Goal: Information Seeking & Learning: Learn about a topic

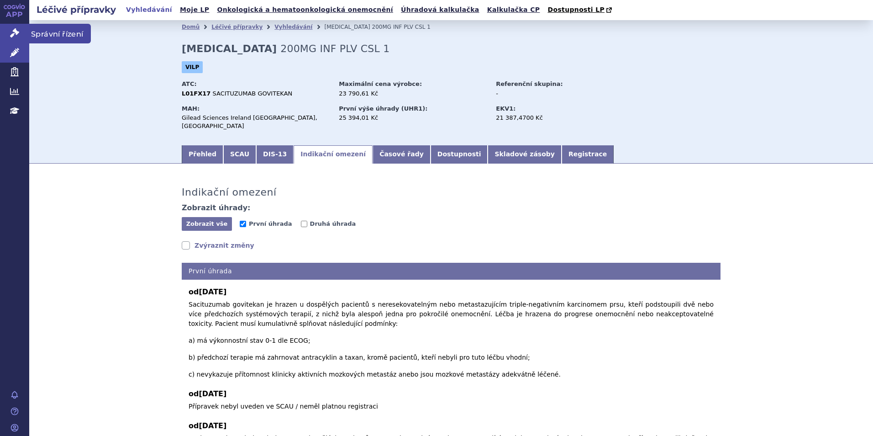
click at [16, 35] on icon at bounding box center [14, 32] width 9 height 9
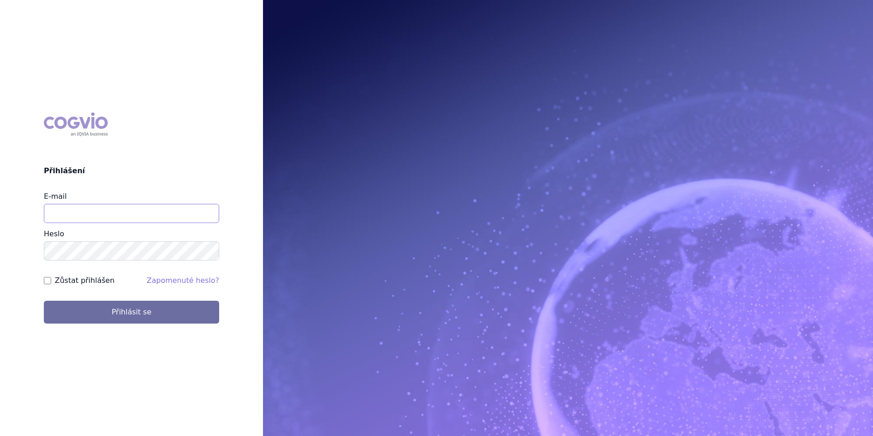
click at [104, 210] on input "E-mail" at bounding box center [131, 213] width 175 height 19
type input "barbora.jakubova2@iqvia.com"
click at [44, 300] on button "Přihlásit se" at bounding box center [131, 311] width 175 height 23
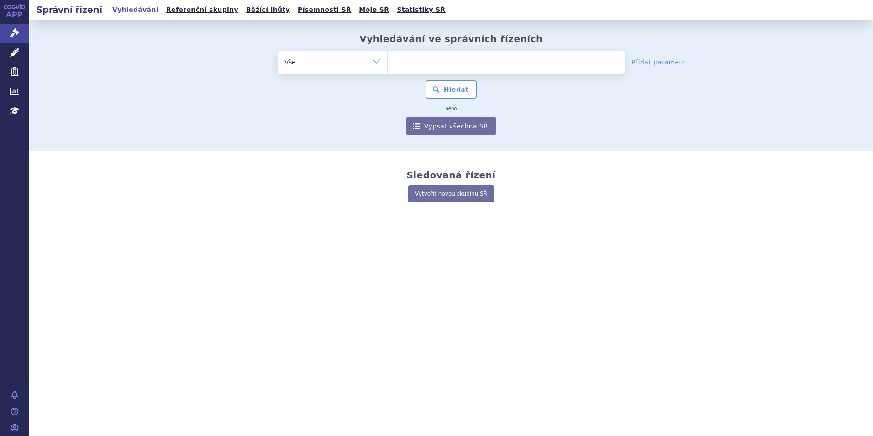
click at [437, 61] on ul at bounding box center [506, 60] width 237 height 19
click at [388, 61] on select at bounding box center [387, 61] width 0 height 23
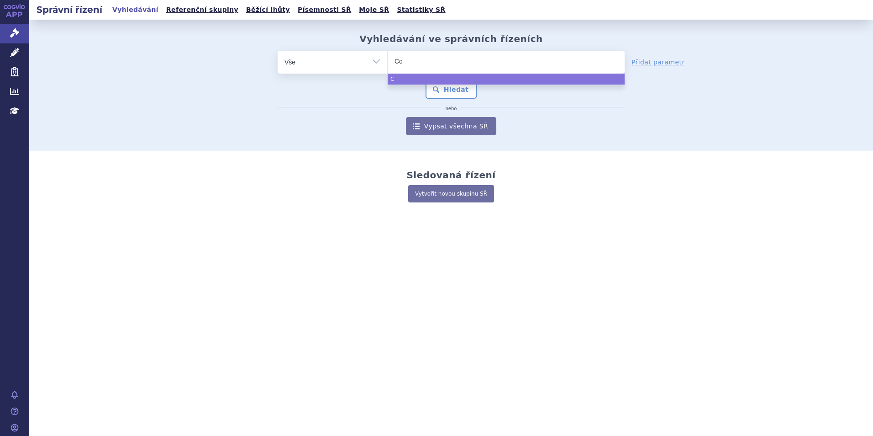
type input "Cos"
type input "Cose"
type input "Cosent"
type input "Cosenty"
type input "Cosentyz"
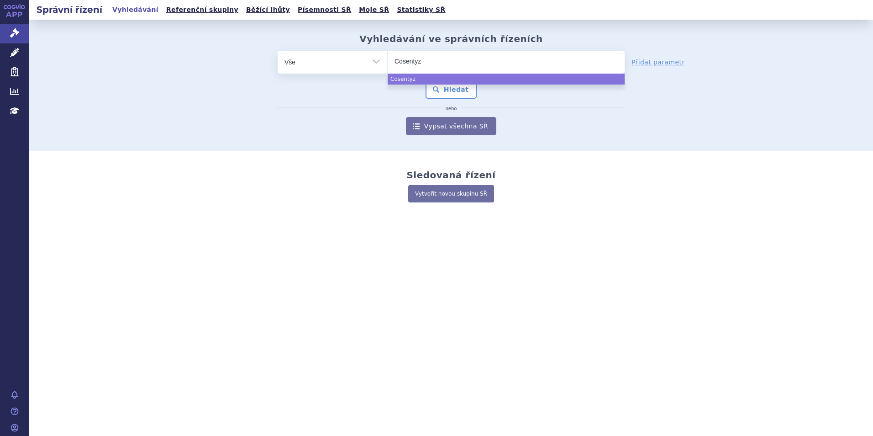
select select "Cosentyz"
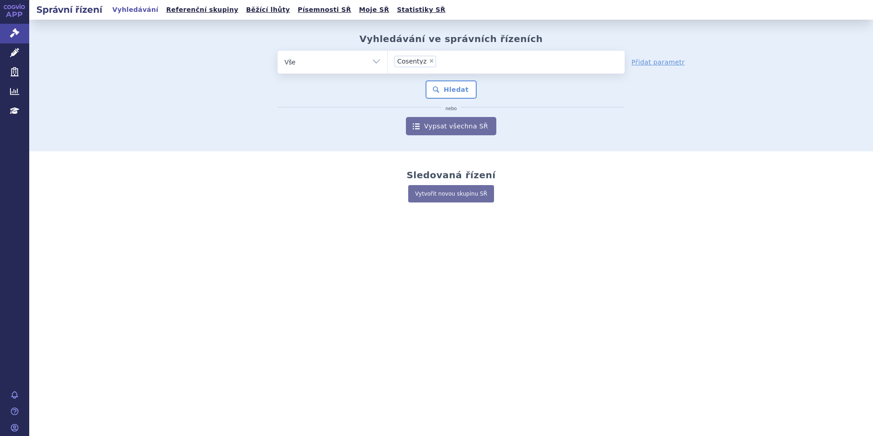
click at [430, 62] on span "×" at bounding box center [431, 60] width 5 height 5
click at [388, 62] on select "Cosentyz" at bounding box center [387, 61] width 0 height 23
select select
type input "C"
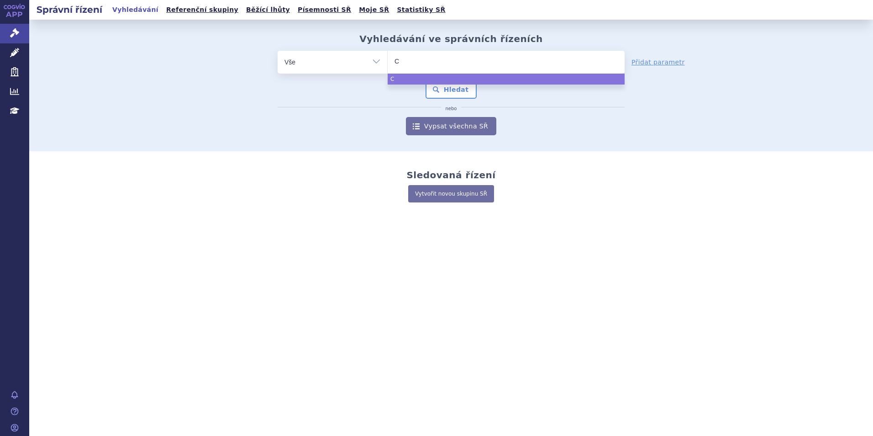
type input "Co"
type input "Cos"
type input "Cose"
type input "Cosen"
type input "Cosent"
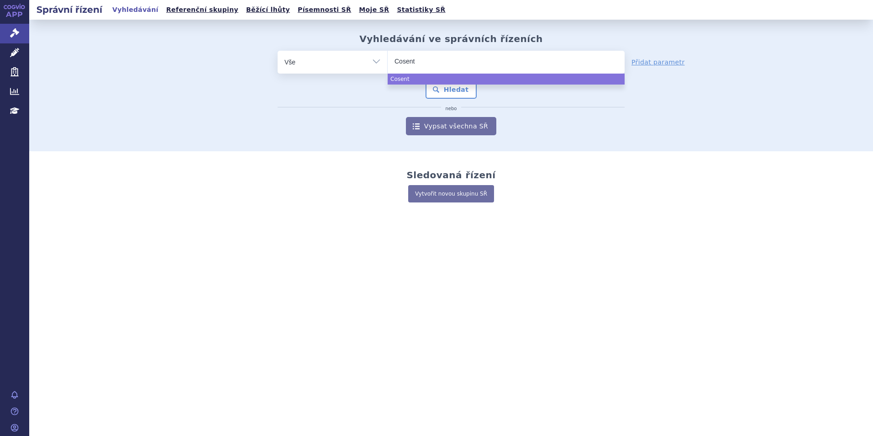
type input "Cosenty"
type input "Cosentyx"
select select "Cosentyx"
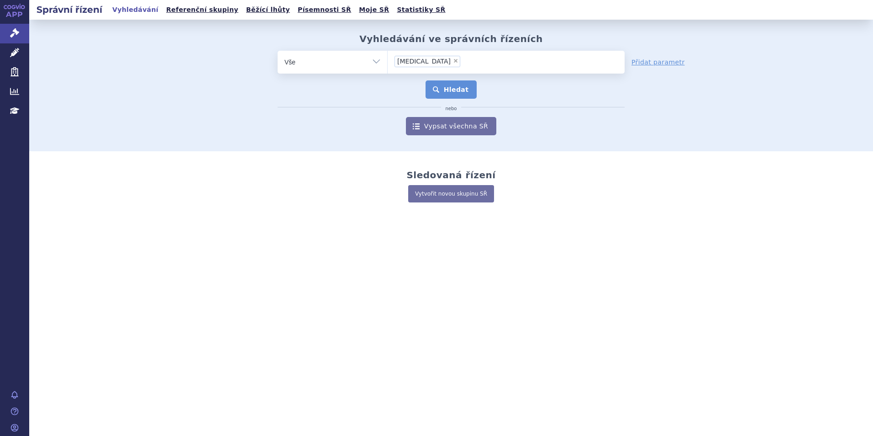
click at [464, 83] on button "Hledat" at bounding box center [452, 89] width 52 height 18
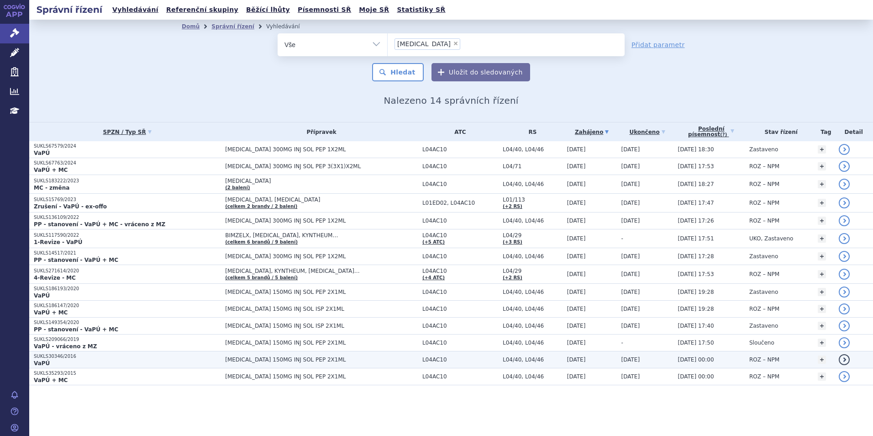
click at [66, 360] on p "VaPÚ" at bounding box center [127, 362] width 187 height 7
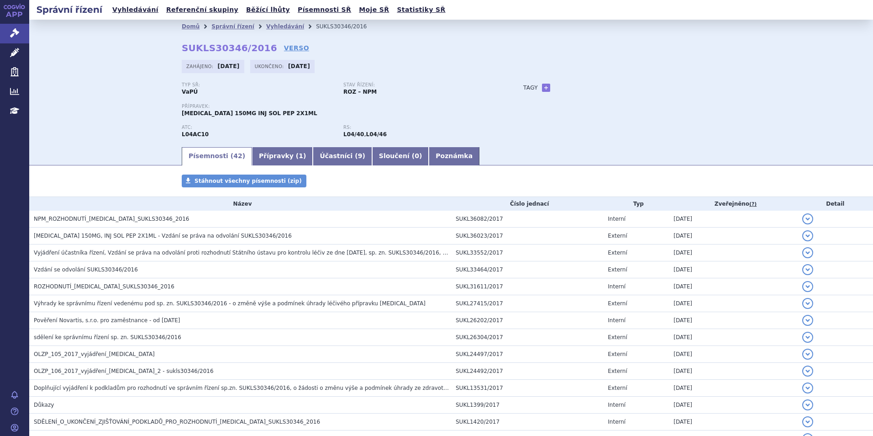
click at [81, 217] on span "NPM_ROZHODNUTÍ_COSENTYX_SUKLS30346_2016" at bounding box center [111, 219] width 155 height 6
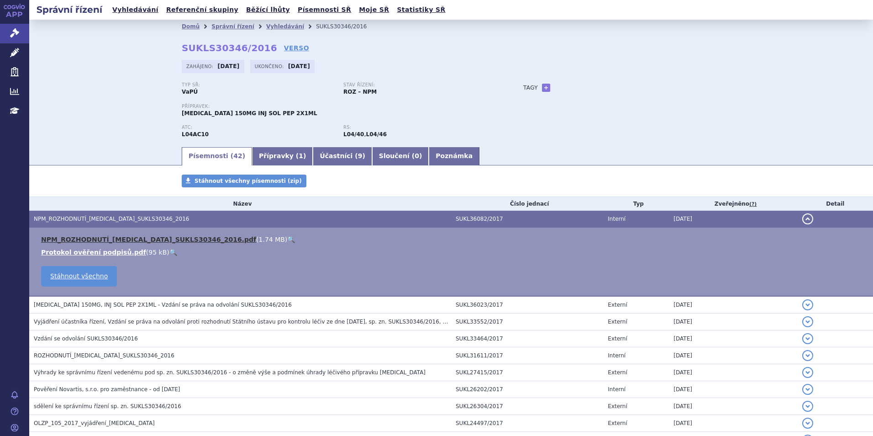
click at [111, 241] on link "NPM_ROZHODNUTÍ_COSENTYX_SUKLS30346_2016.pdf" at bounding box center [148, 239] width 215 height 7
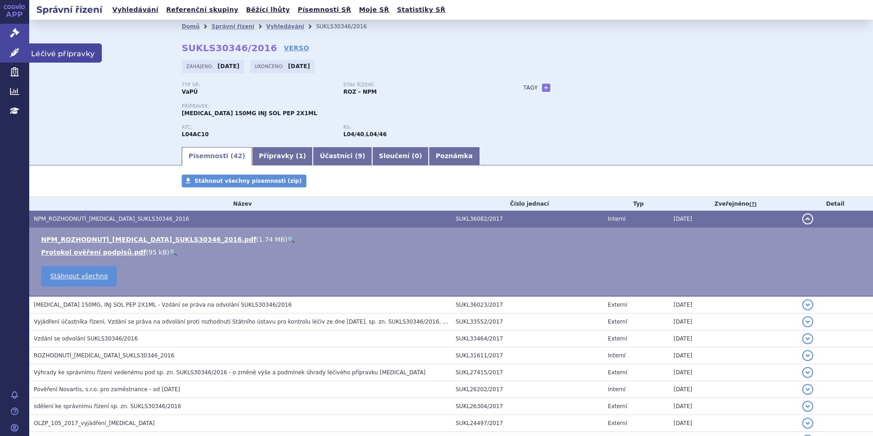
click at [16, 52] on icon at bounding box center [14, 52] width 9 height 9
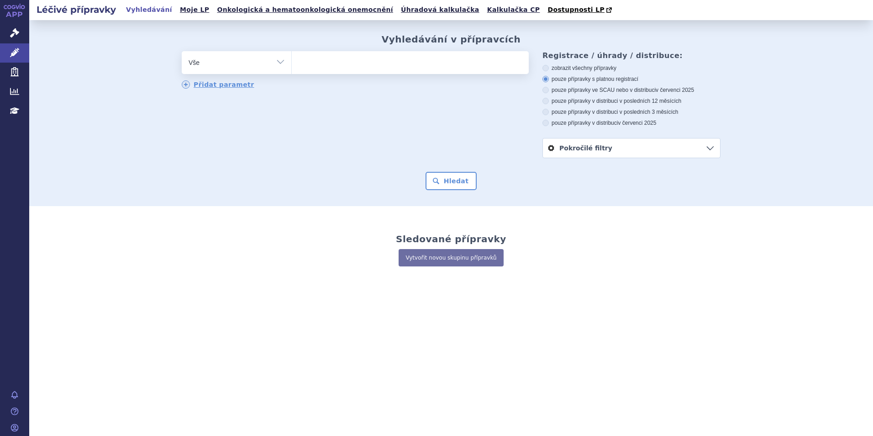
click at [310, 61] on ul at bounding box center [410, 60] width 237 height 19
click at [292, 61] on select at bounding box center [291, 62] width 0 height 23
type input "cos"
type input "cosn"
type input "cos"
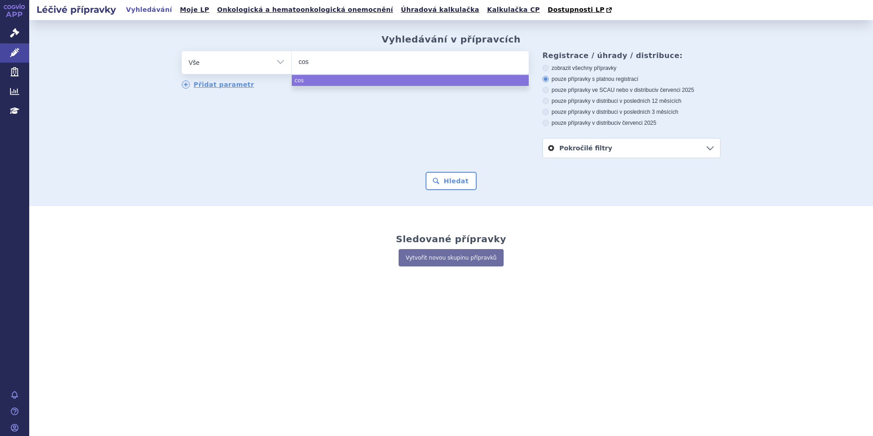
type input "cose"
type input "cosen"
type input "cosentz"
type input "cosentzc"
type input "cosent"
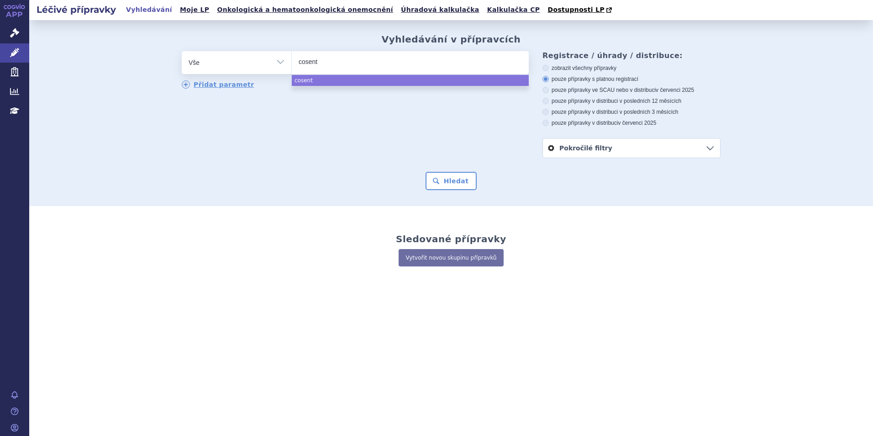
type input "cosenty"
type input "cosentyx"
select select "cosentyx"
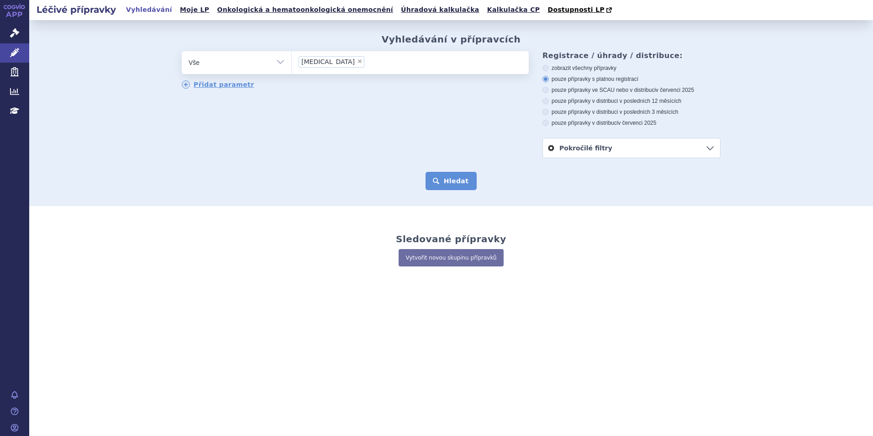
click at [447, 182] on button "Hledat" at bounding box center [452, 181] width 52 height 18
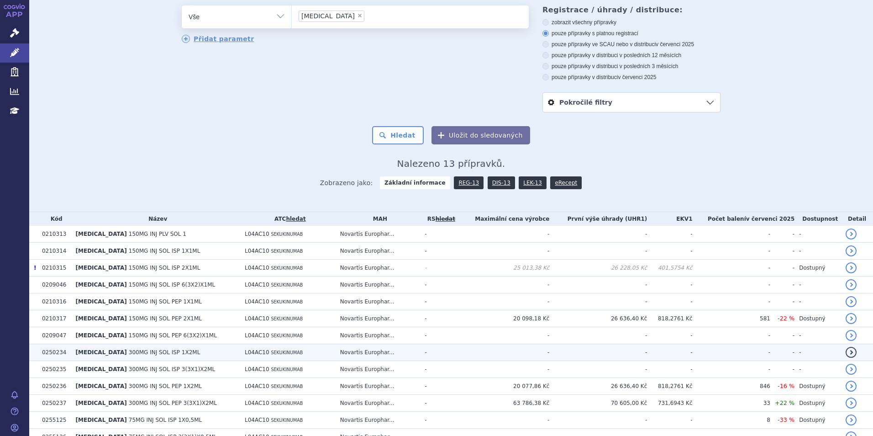
scroll to position [91, 0]
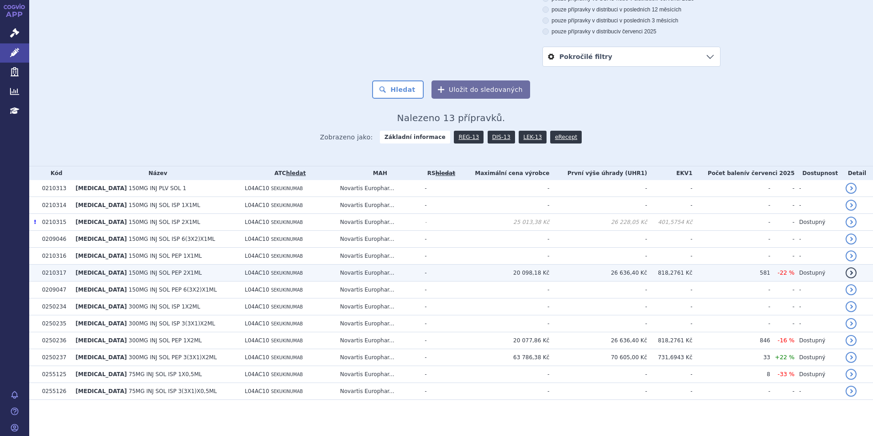
click at [195, 274] on td "[MEDICAL_DATA] 150MG INJ SOL PEP 2X1ML" at bounding box center [155, 272] width 169 height 17
click at [79, 274] on span "[MEDICAL_DATA]" at bounding box center [101, 272] width 51 height 6
click at [557, 273] on td "26 636,40 Kč" at bounding box center [598, 272] width 98 height 17
click at [150, 273] on span "150MG INJ SOL PEP 2X1ML" at bounding box center [165, 272] width 73 height 6
click at [47, 274] on td "0210317" at bounding box center [54, 272] width 34 height 17
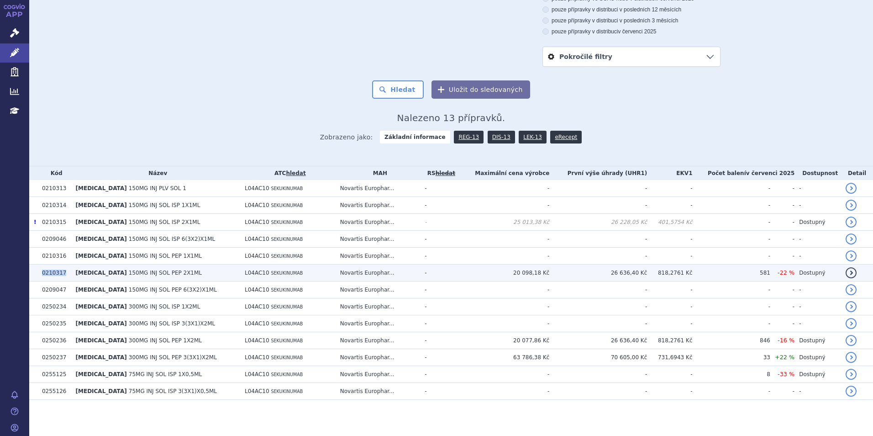
click at [47, 274] on td "0210317" at bounding box center [54, 272] width 34 height 17
drag, startPoint x: 47, startPoint y: 274, endPoint x: 111, endPoint y: 277, distance: 63.5
click at [129, 276] on span "150MG INJ SOL PEP 2X1ML" at bounding box center [165, 272] width 73 height 6
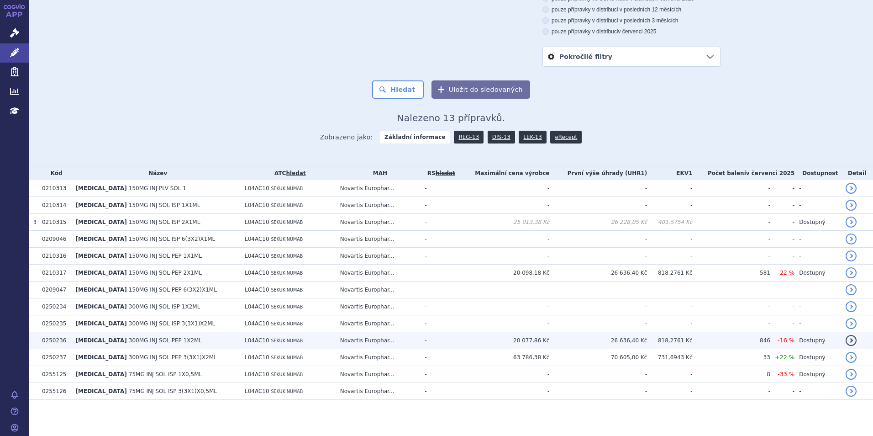
click at [173, 346] on td "COSENTYX 300MG INJ SOL PEP 1X2ML" at bounding box center [155, 340] width 169 height 17
click at [96, 342] on span "[MEDICAL_DATA]" at bounding box center [101, 340] width 51 height 6
drag, startPoint x: 96, startPoint y: 342, endPoint x: 57, endPoint y: 341, distance: 39.3
click at [57, 341] on td "0250236" at bounding box center [54, 340] width 34 height 17
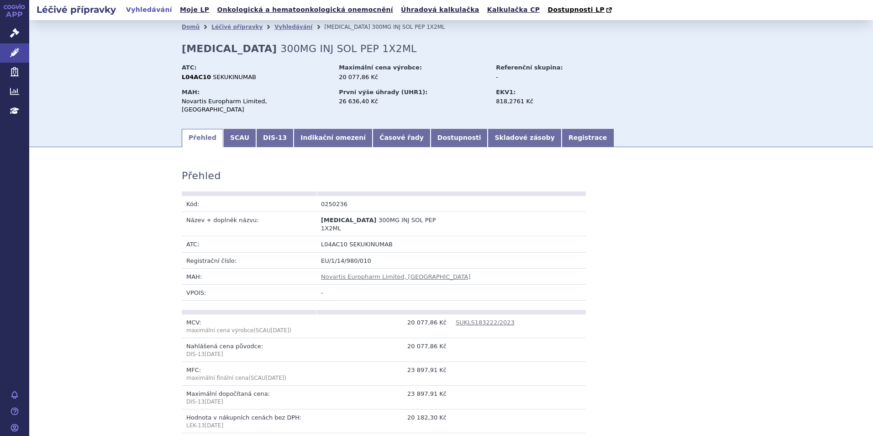
click at [319, 131] on link "Indikační omezení" at bounding box center [333, 138] width 79 height 18
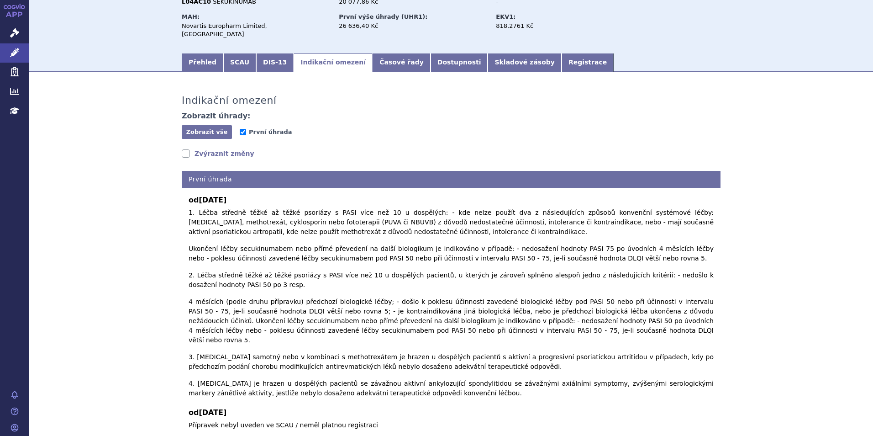
scroll to position [91, 0]
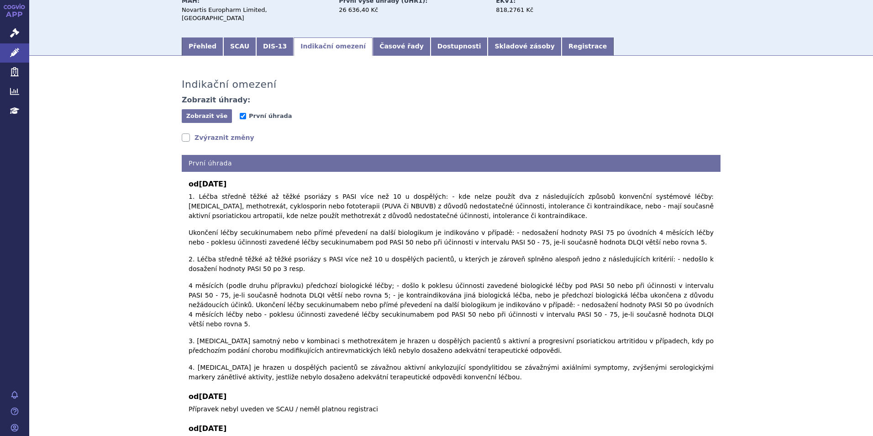
click at [193, 133] on link "Zvýraznit změny" at bounding box center [218, 137] width 73 height 9
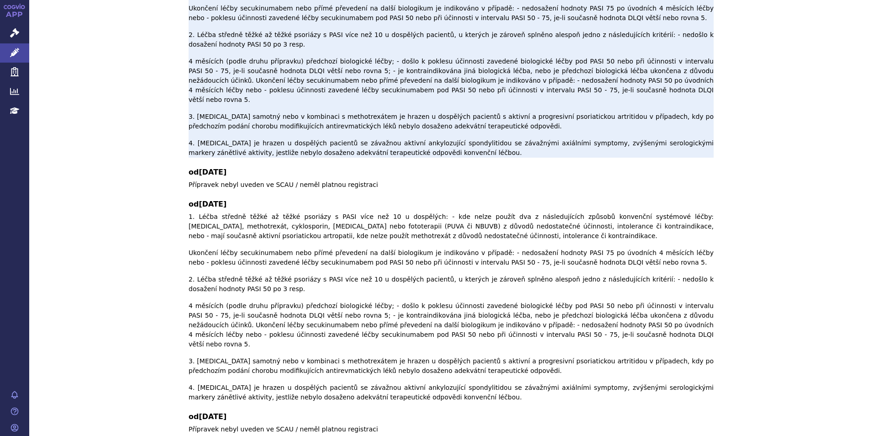
scroll to position [316, 0]
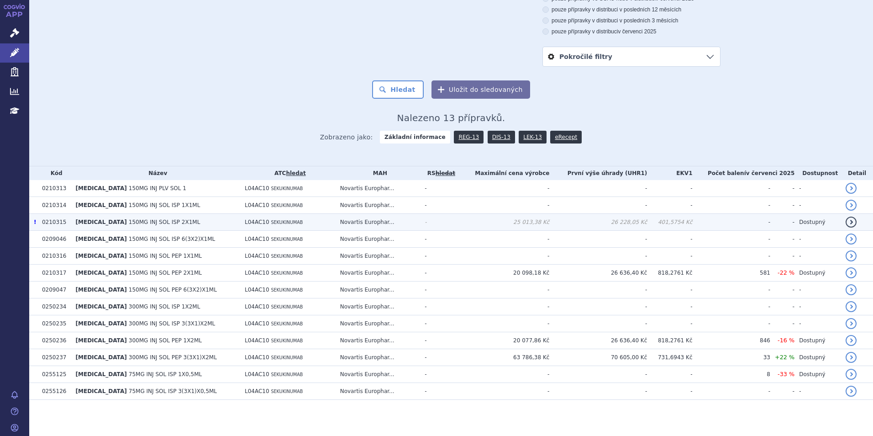
scroll to position [93, 0]
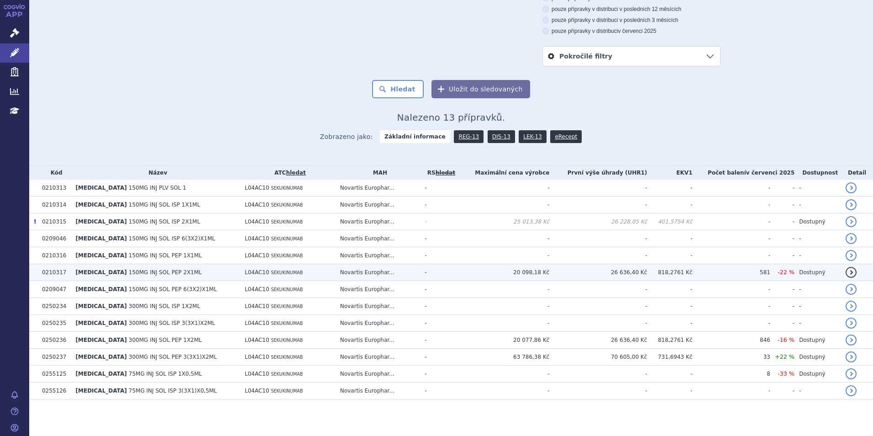
click at [139, 272] on span "150MG INJ SOL PEP 2X1ML" at bounding box center [165, 272] width 73 height 6
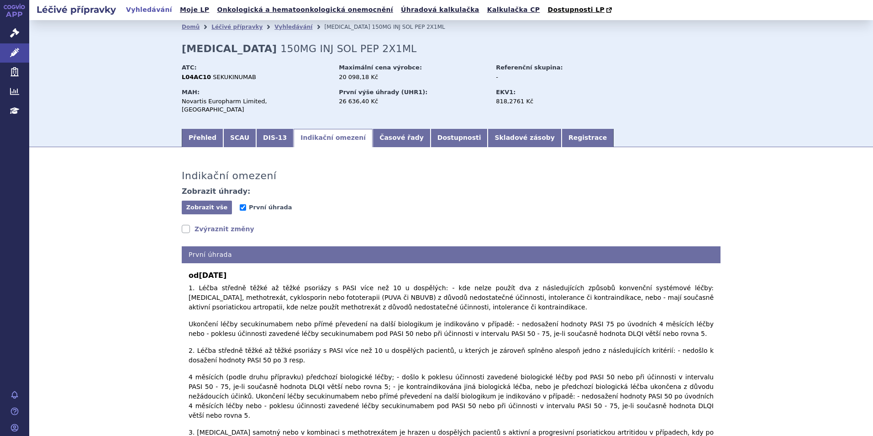
click at [191, 224] on link "Zvýraznit změny" at bounding box center [218, 228] width 73 height 9
click at [9, 29] on link "Správní řízení" at bounding box center [14, 33] width 29 height 19
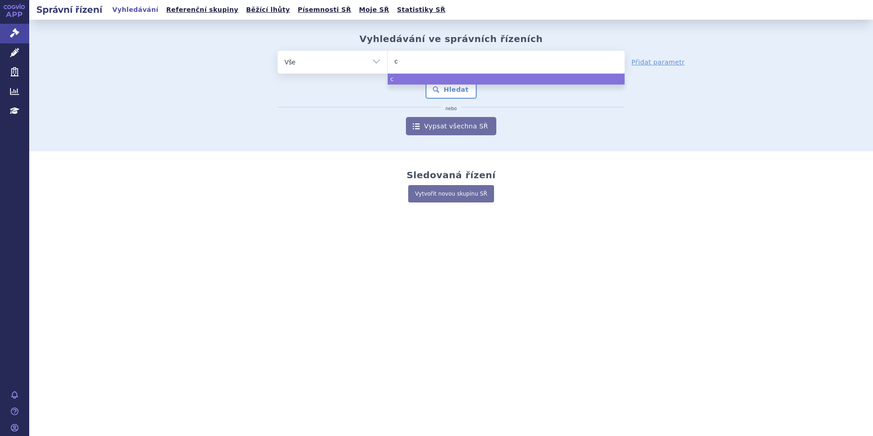
type input "co"
type input "cose"
type input "cosen"
type input "cosenty"
type input "cosentyz"
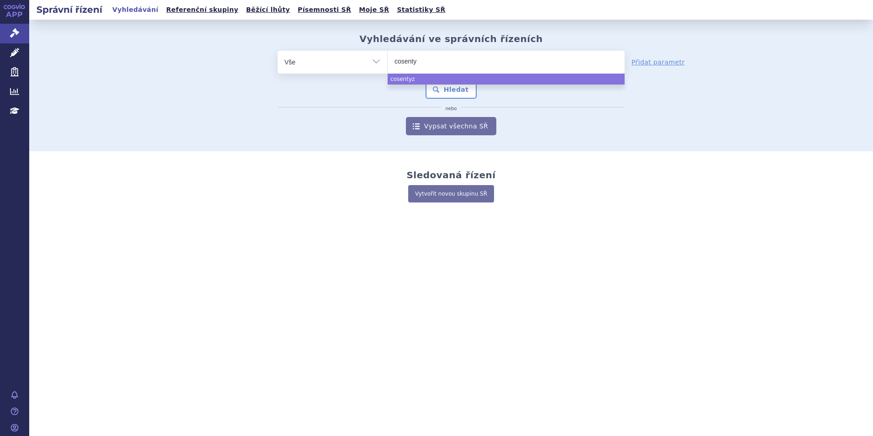
type input "cosentyx"
select select "cosentyx"
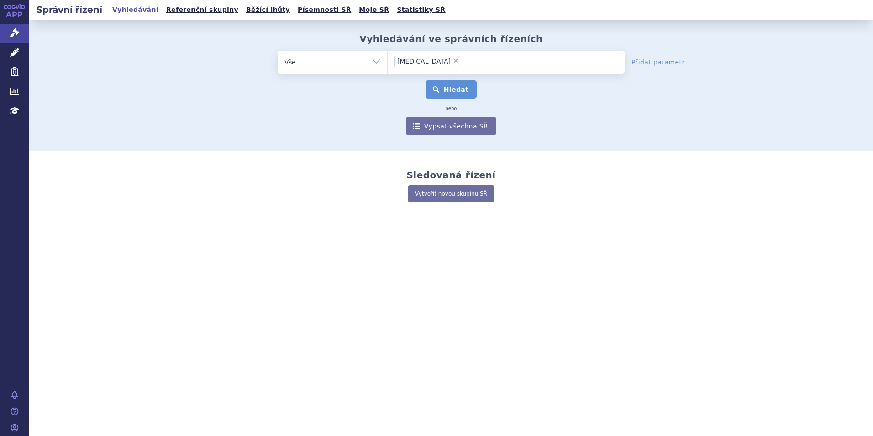
click at [462, 93] on button "Hledat" at bounding box center [452, 89] width 52 height 18
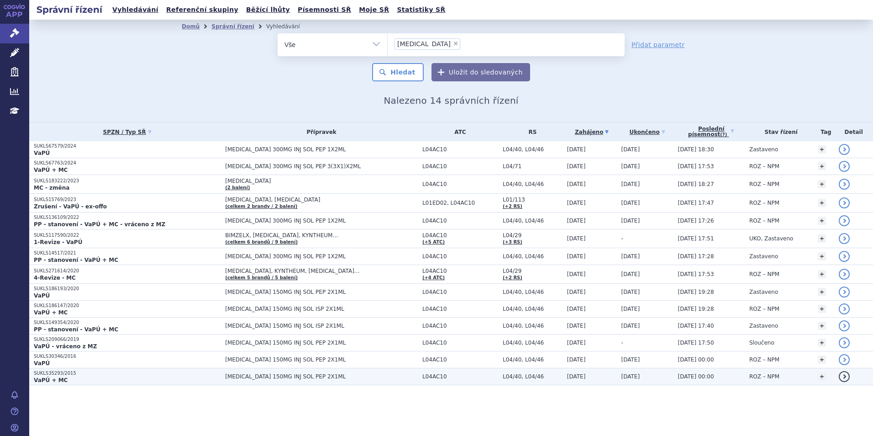
click at [55, 382] on strong "VaPÚ + MC" at bounding box center [51, 380] width 34 height 6
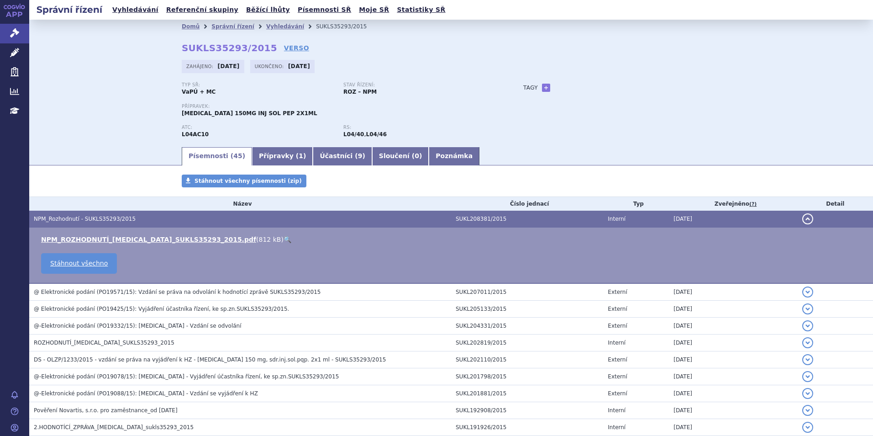
click at [95, 244] on li "NPM_ROZHODNUTÍ_[MEDICAL_DATA]_SUKLS35293_2015.pdf ( 812 kB ) 🔍" at bounding box center [452, 239] width 823 height 9
click at [99, 238] on link "NPM_ROZHODNUTÍ_[MEDICAL_DATA]_SUKLS35293_2015.pdf" at bounding box center [148, 239] width 215 height 7
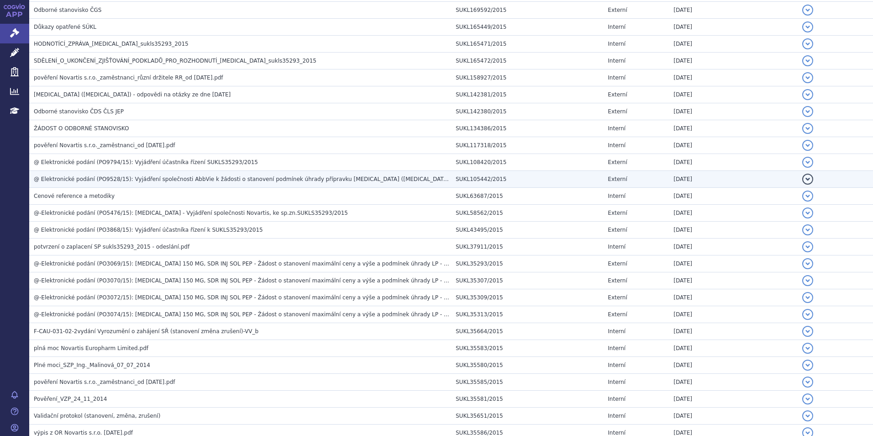
scroll to position [646, 0]
